Goal: Check status: Check status

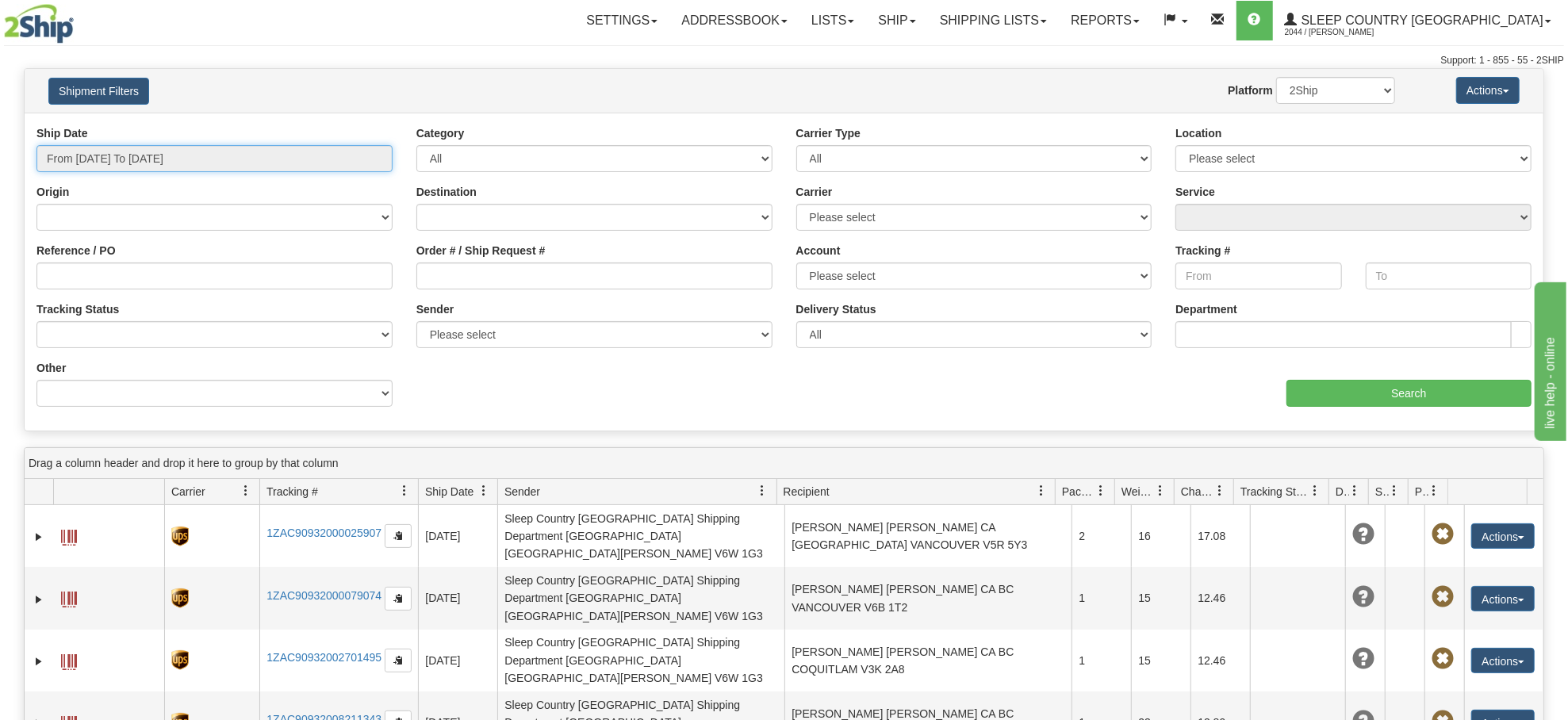
type input "[DATE]"
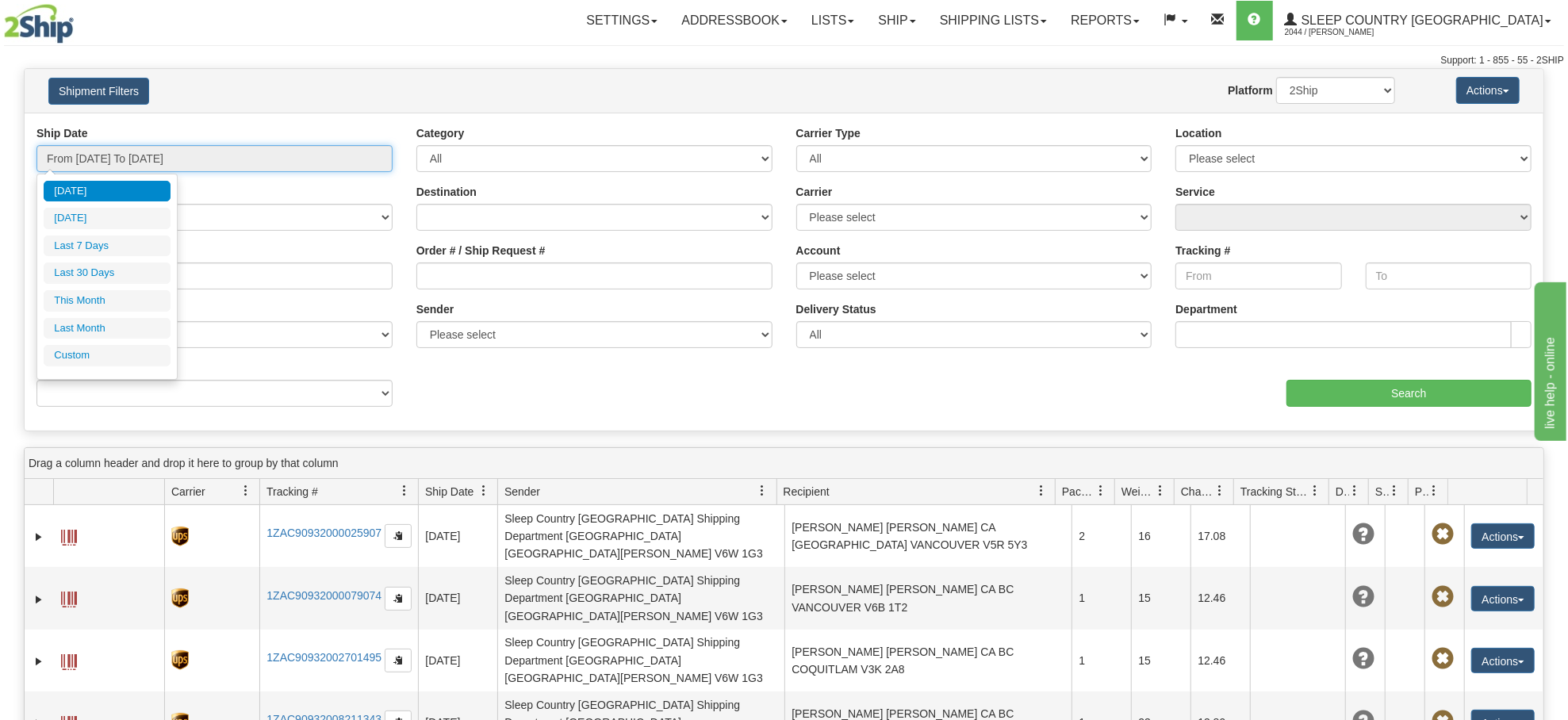
click at [211, 158] on input "From [DATE] To [DATE]" at bounding box center [215, 158] width 356 height 27
type input "[DATE]"
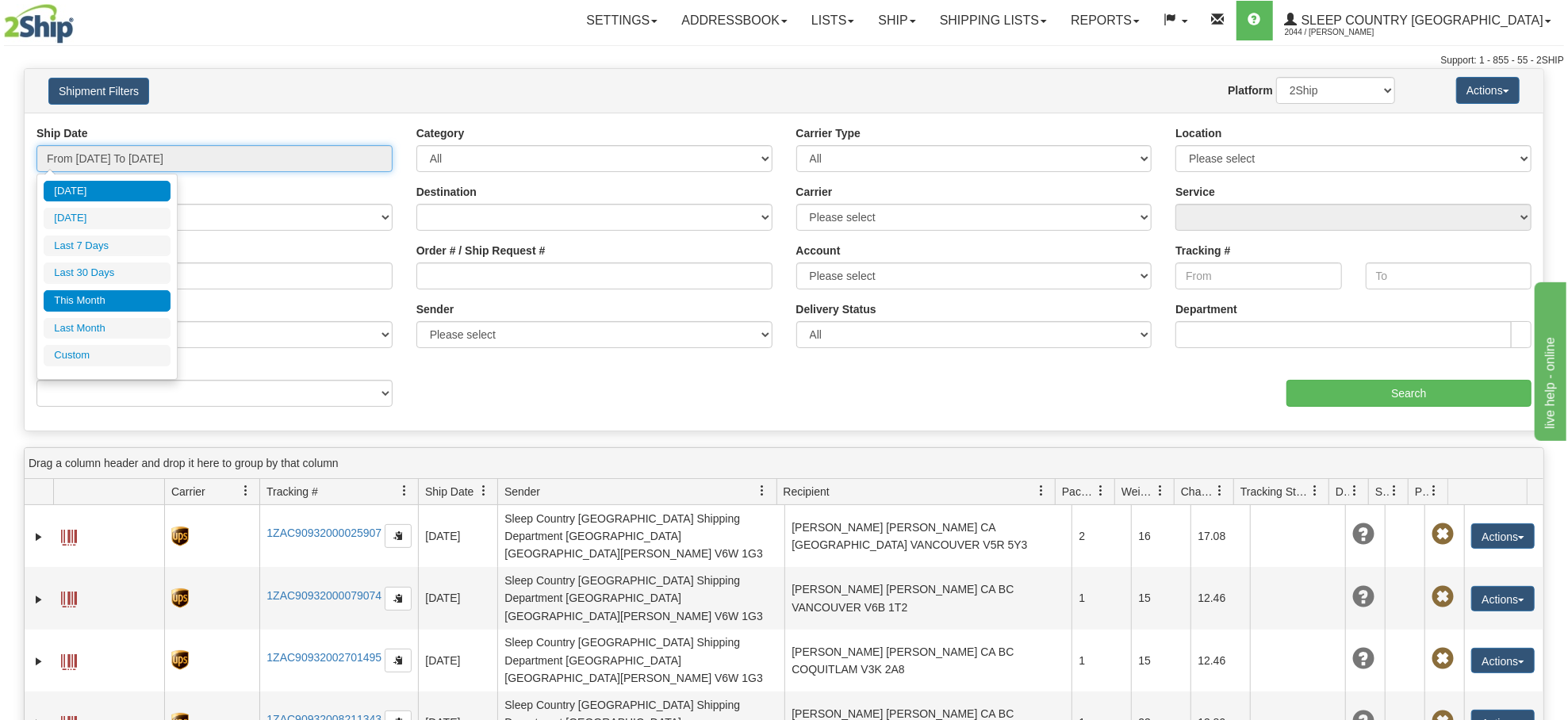
type input "[DATE]"
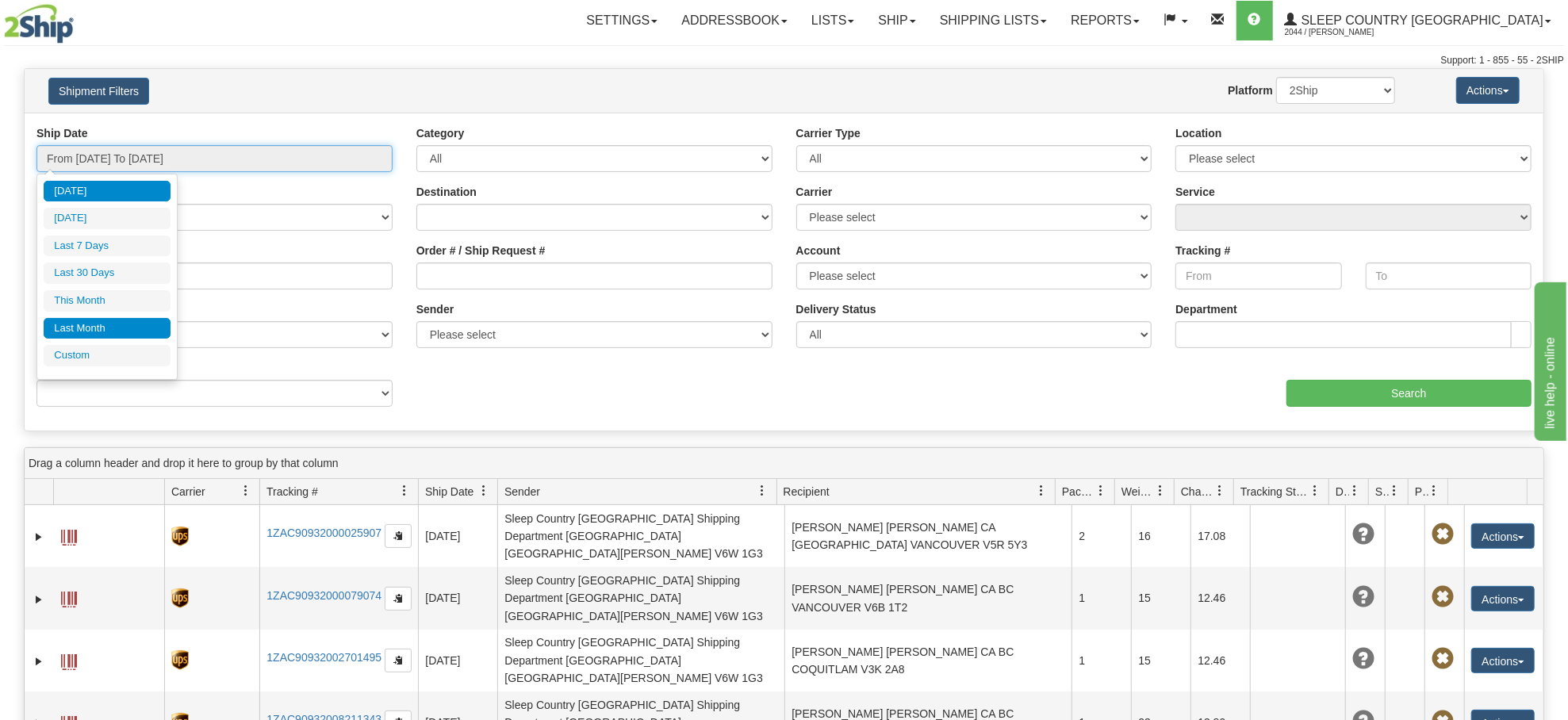
type input "[DATE]"
click at [73, 361] on li "Custom" at bounding box center [107, 356] width 127 height 21
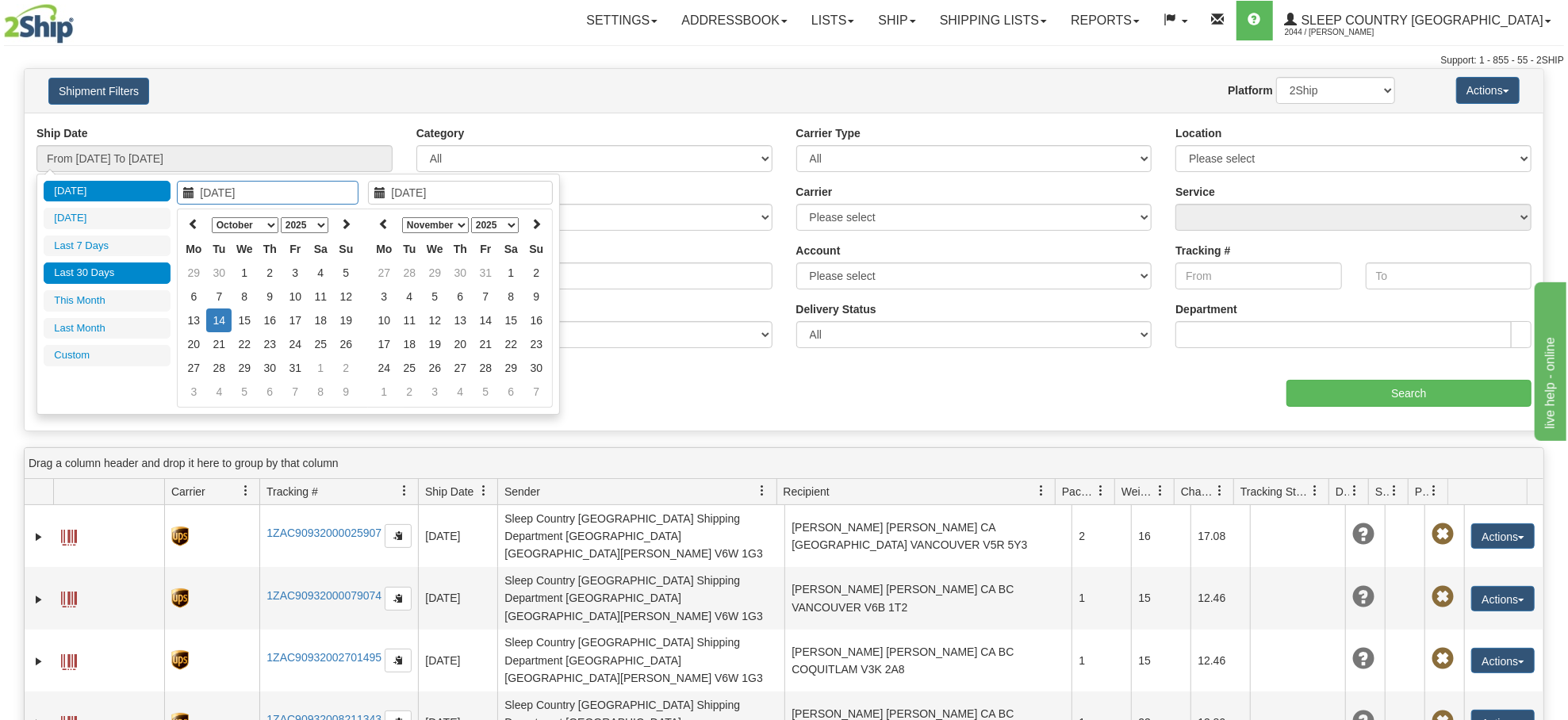
type input "[DATE]"
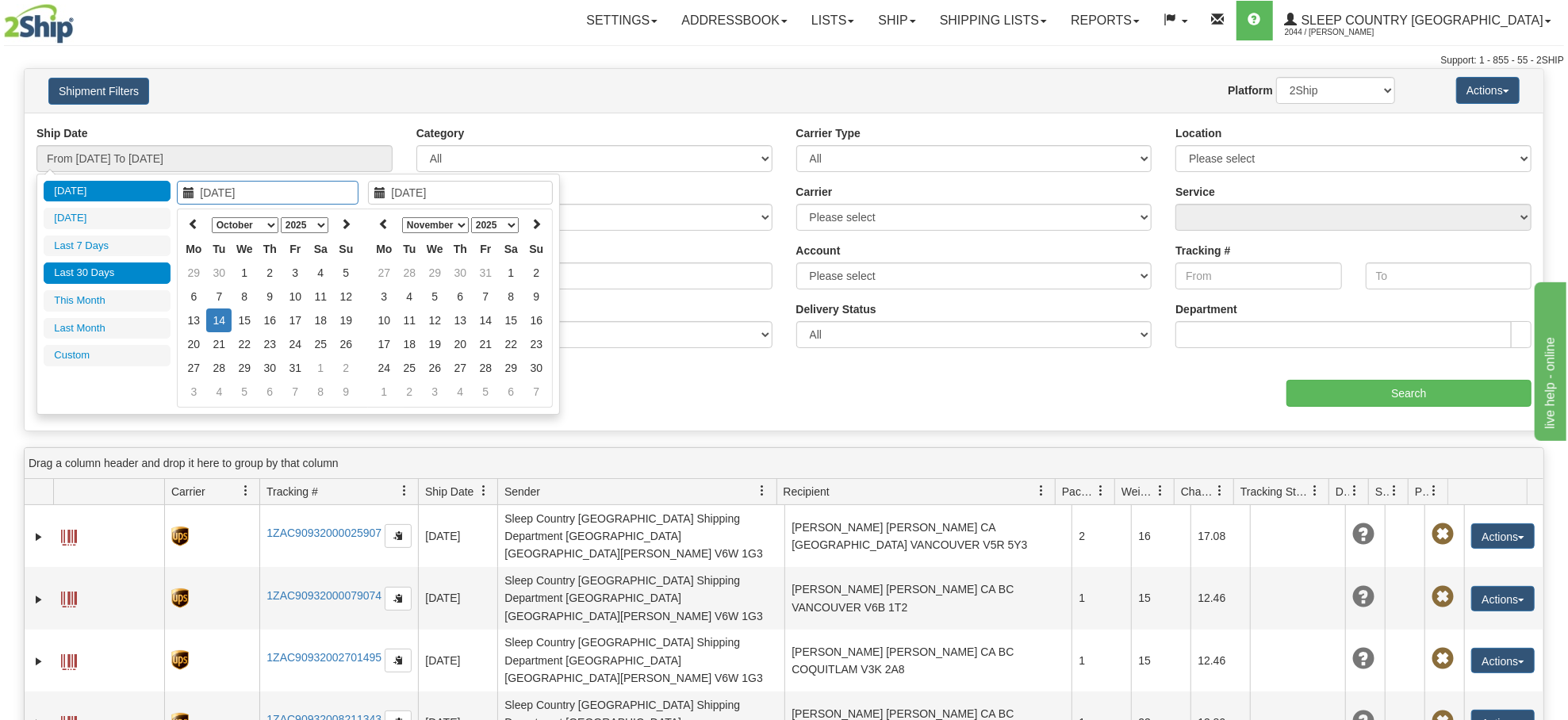
type input "[DATE]"
click at [195, 220] on icon at bounding box center [192, 223] width 11 height 11
type input "[DATE]"
click at [290, 267] on td "1" at bounding box center [295, 273] width 25 height 23
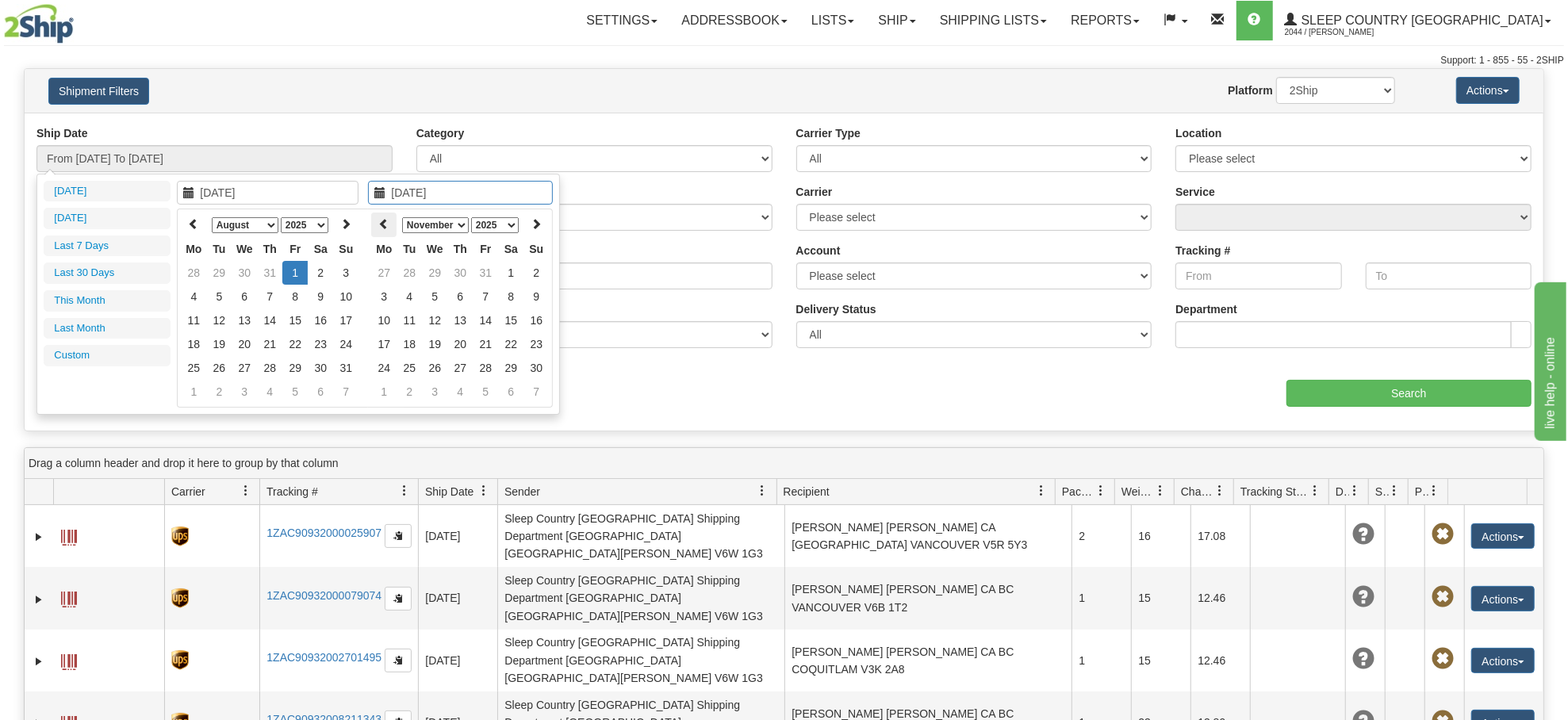
click at [387, 216] on th at bounding box center [384, 224] width 25 height 24
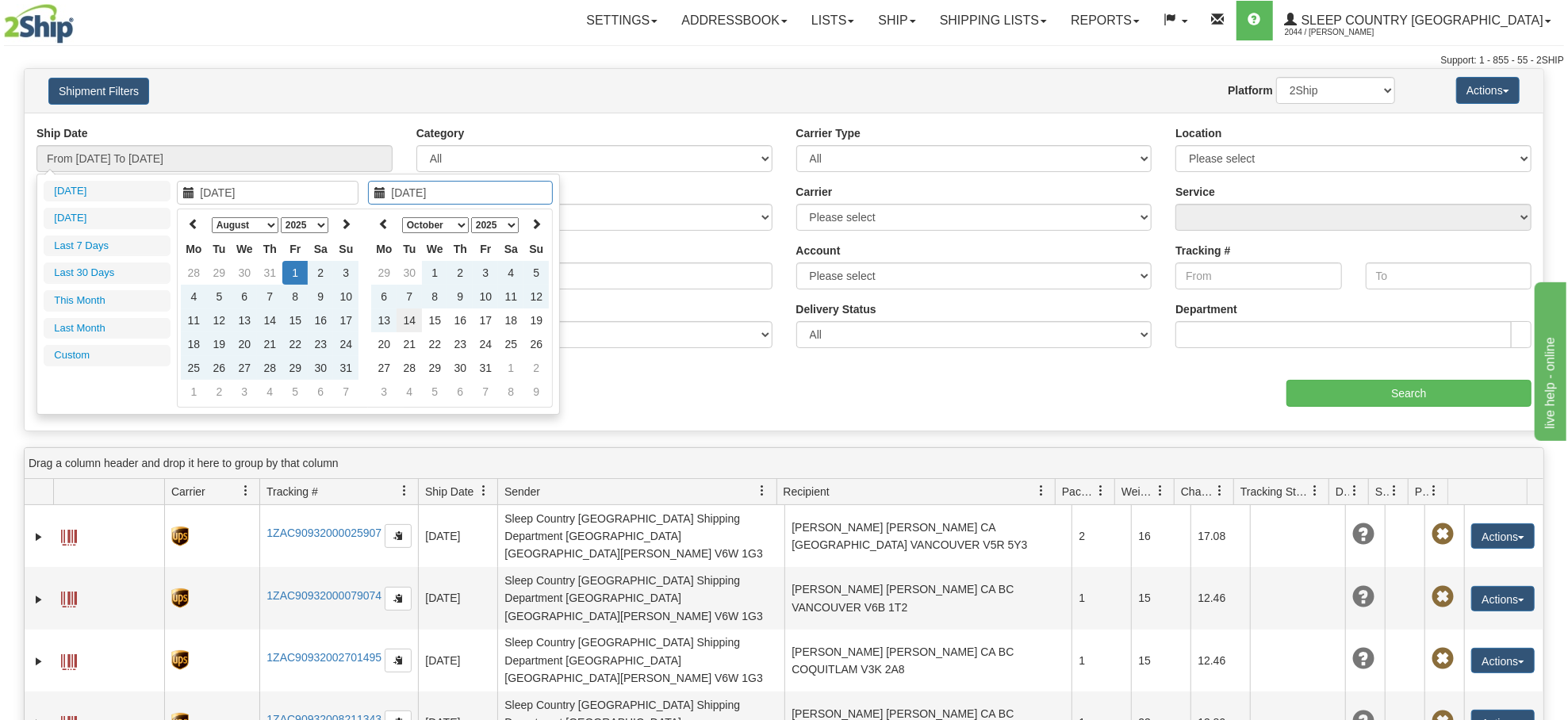
type input "[DATE]"
click at [416, 314] on td "14" at bounding box center [409, 320] width 25 height 23
type input "From [DATE] To [DATE]"
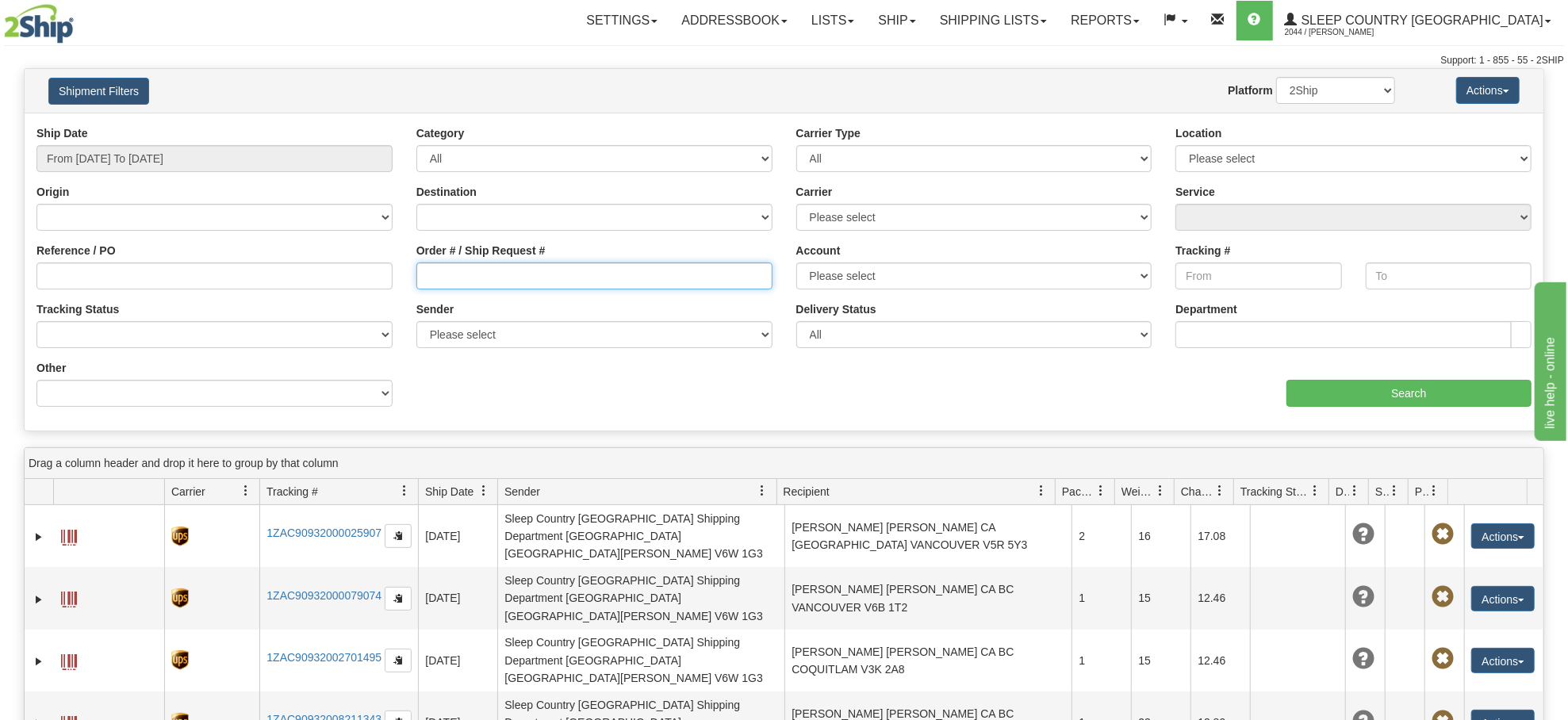
click at [458, 278] on input "Order # / Ship Request #" at bounding box center [595, 276] width 356 height 27
paste input "9000H970009"
type input "9000H970009"
click at [1340, 403] on input "Search" at bounding box center [1409, 394] width 245 height 27
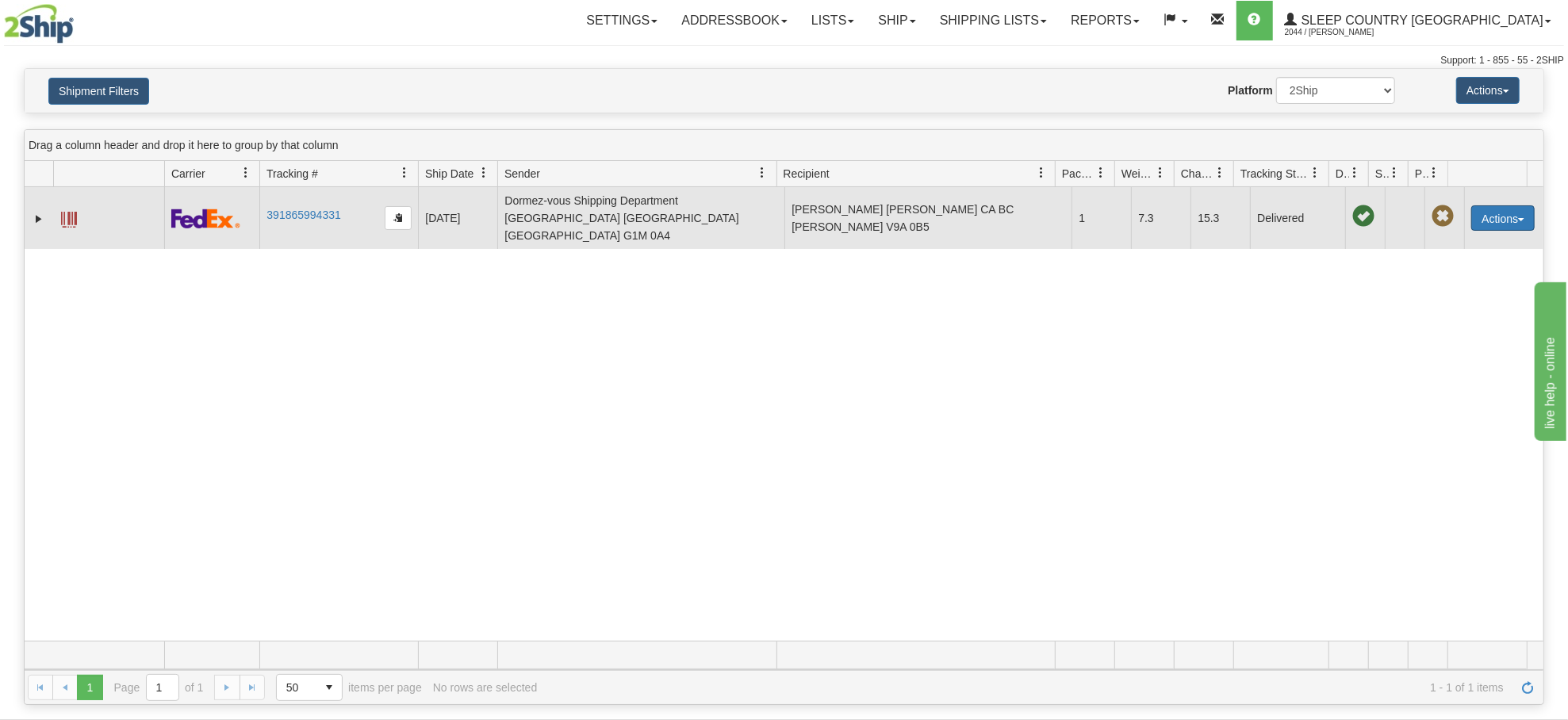
click at [1490, 213] on button "Actions" at bounding box center [1502, 218] width 63 height 25
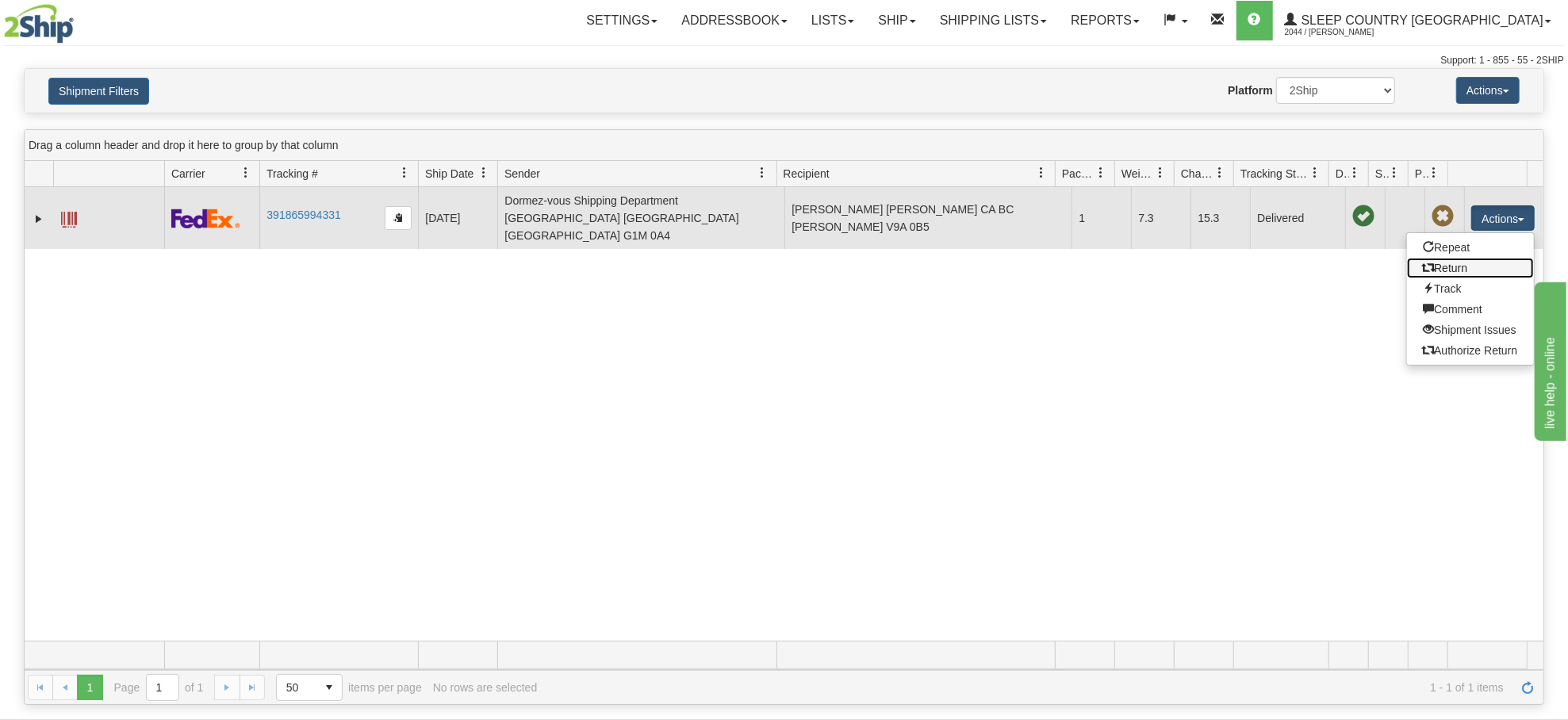
click at [1457, 260] on link "Return" at bounding box center [1470, 267] width 127 height 20
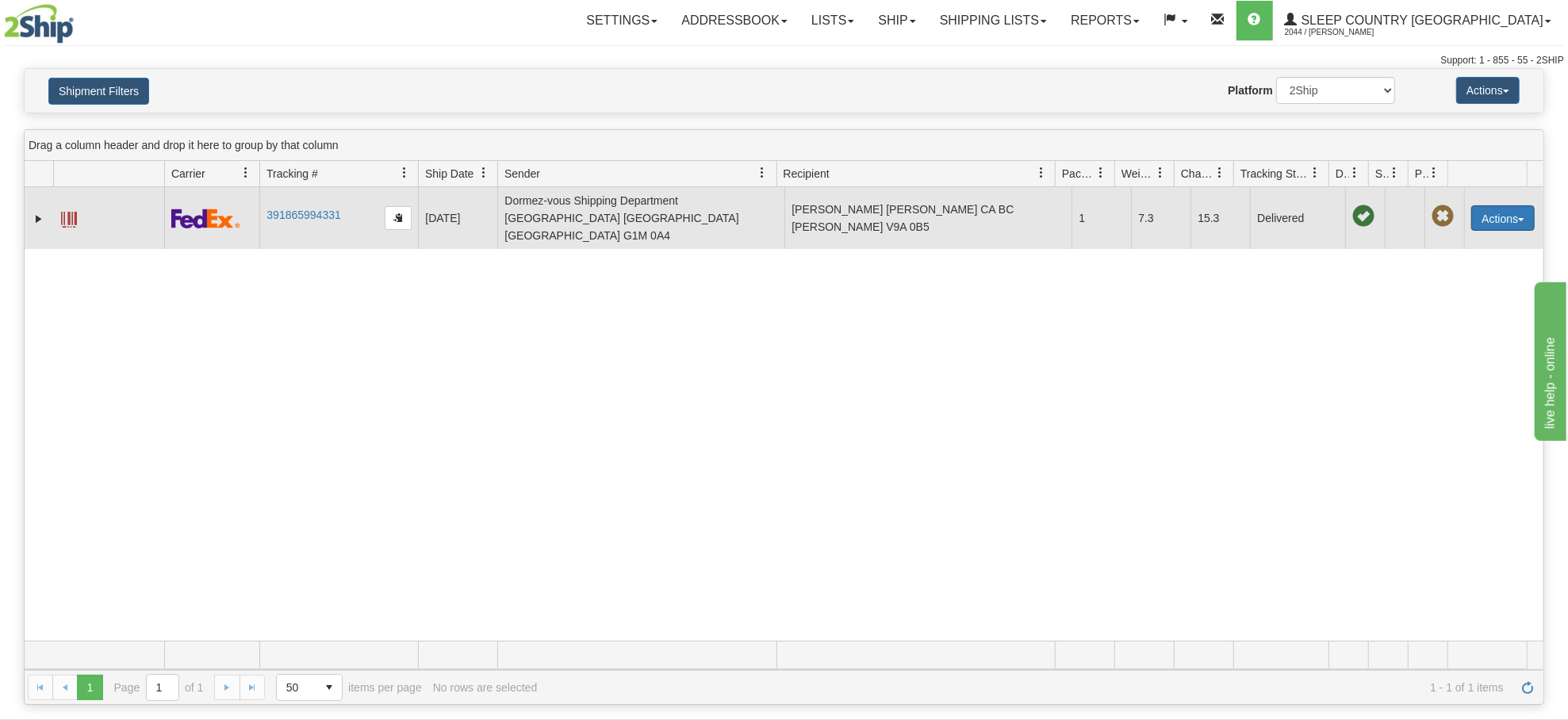
click at [1487, 208] on button "Actions" at bounding box center [1502, 218] width 63 height 25
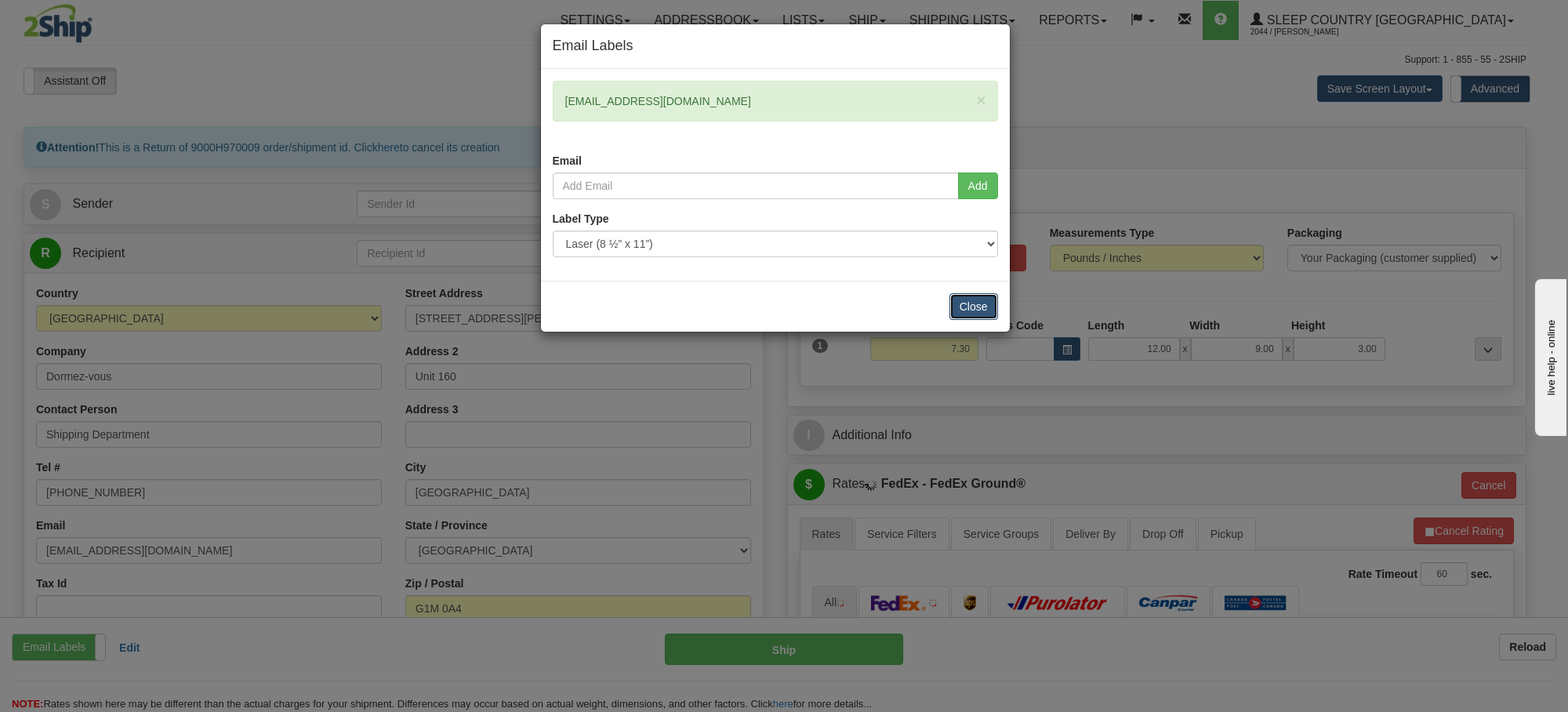
click at [965, 306] on button "Close" at bounding box center [973, 307] width 49 height 27
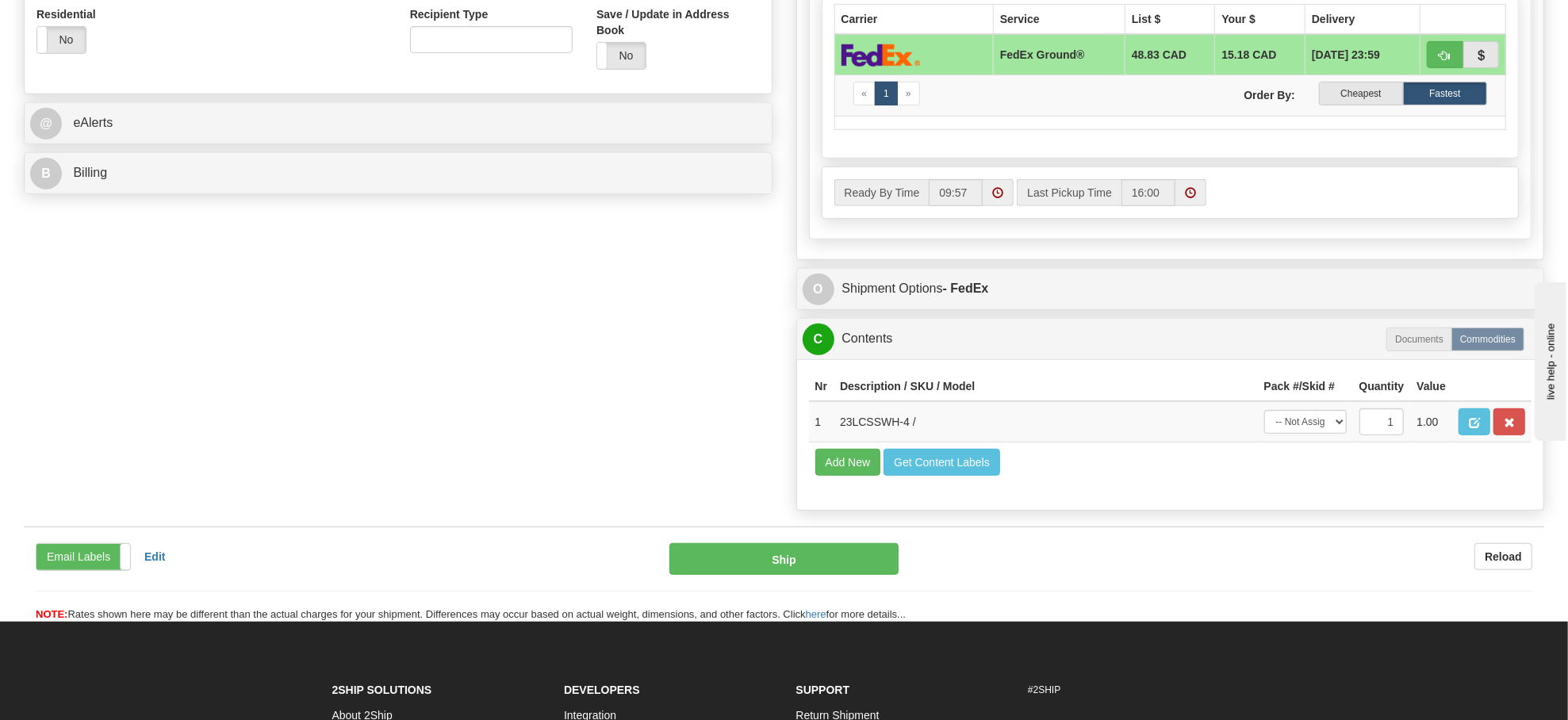
scroll to position [740, 0]
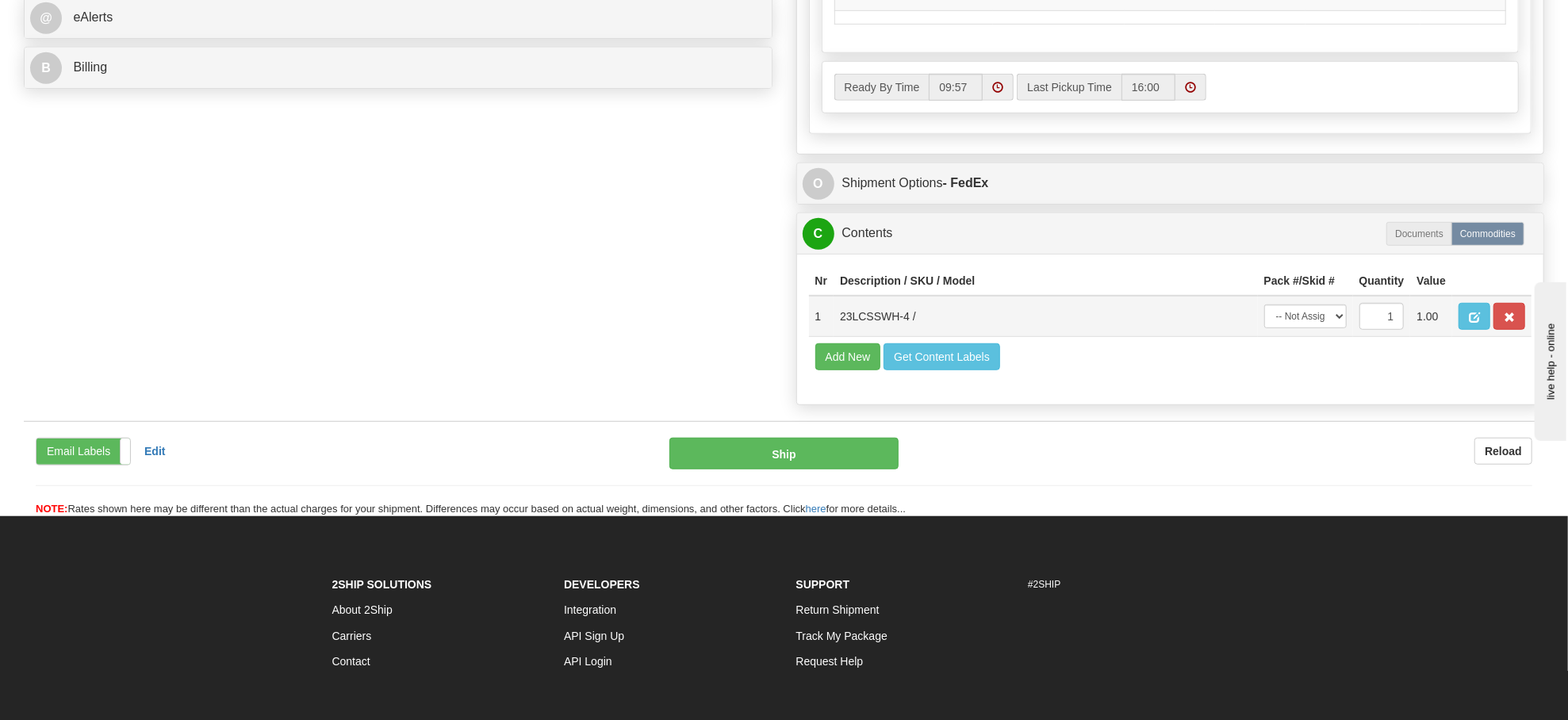
click at [1141, 337] on td "23LCSSWH-4 /" at bounding box center [1045, 316] width 425 height 41
click at [960, 337] on td "23LCSSWH-4 /" at bounding box center [1045, 316] width 425 height 41
drag, startPoint x: 1379, startPoint y: 347, endPoint x: 1405, endPoint y: 347, distance: 26.0
click at [1405, 337] on td "1" at bounding box center [1381, 316] width 58 height 41
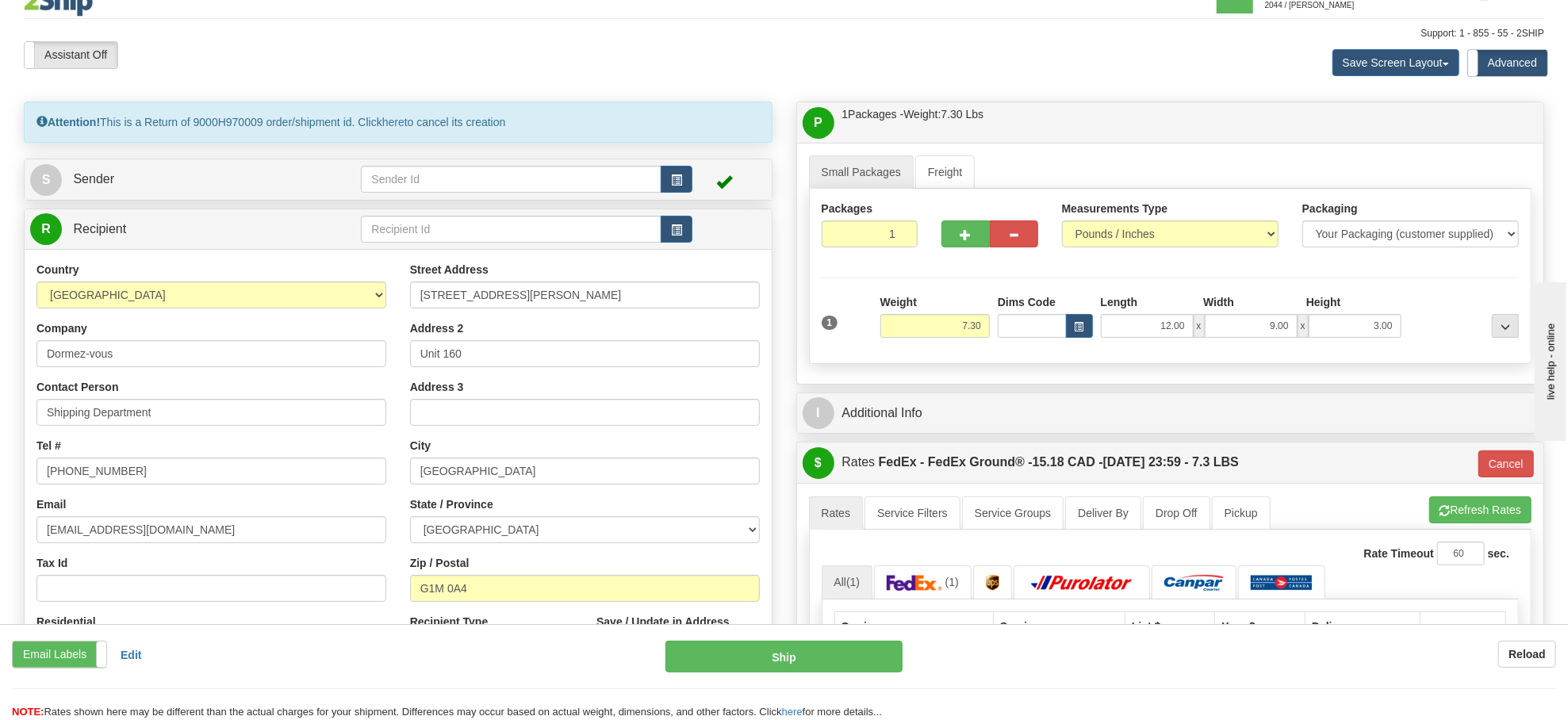
scroll to position [0, 0]
